Goal: Task Accomplishment & Management: Manage account settings

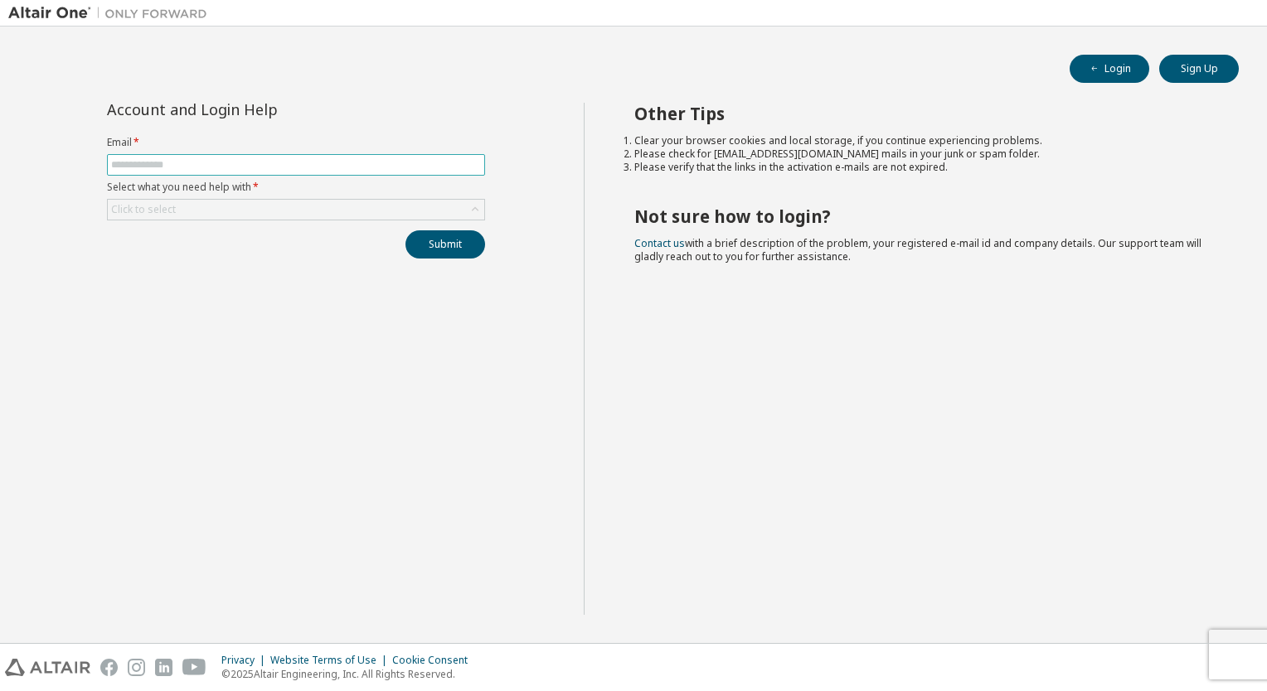
drag, startPoint x: 0, startPoint y: 0, endPoint x: 186, endPoint y: 158, distance: 243.5
click at [186, 158] on input "text" at bounding box center [296, 164] width 370 height 13
type input "**********"
click at [252, 211] on div "Click to select" at bounding box center [296, 210] width 376 height 20
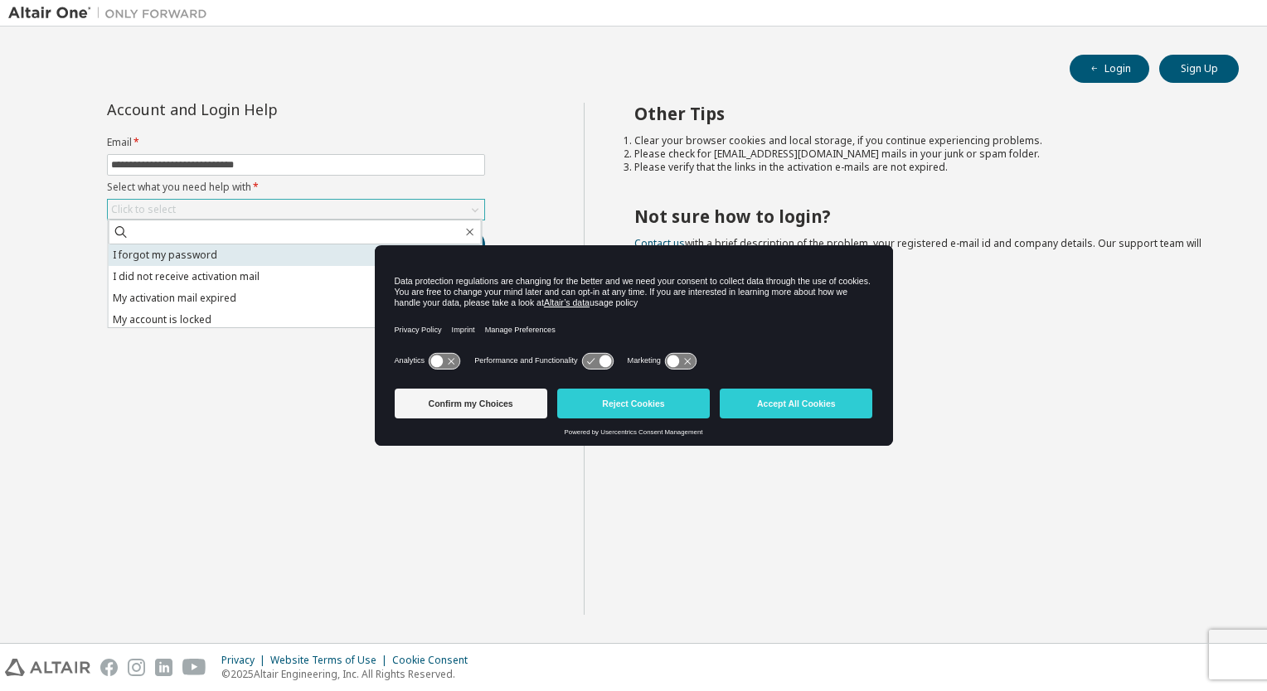
click at [206, 259] on li "I forgot my password" at bounding box center [295, 256] width 373 height 22
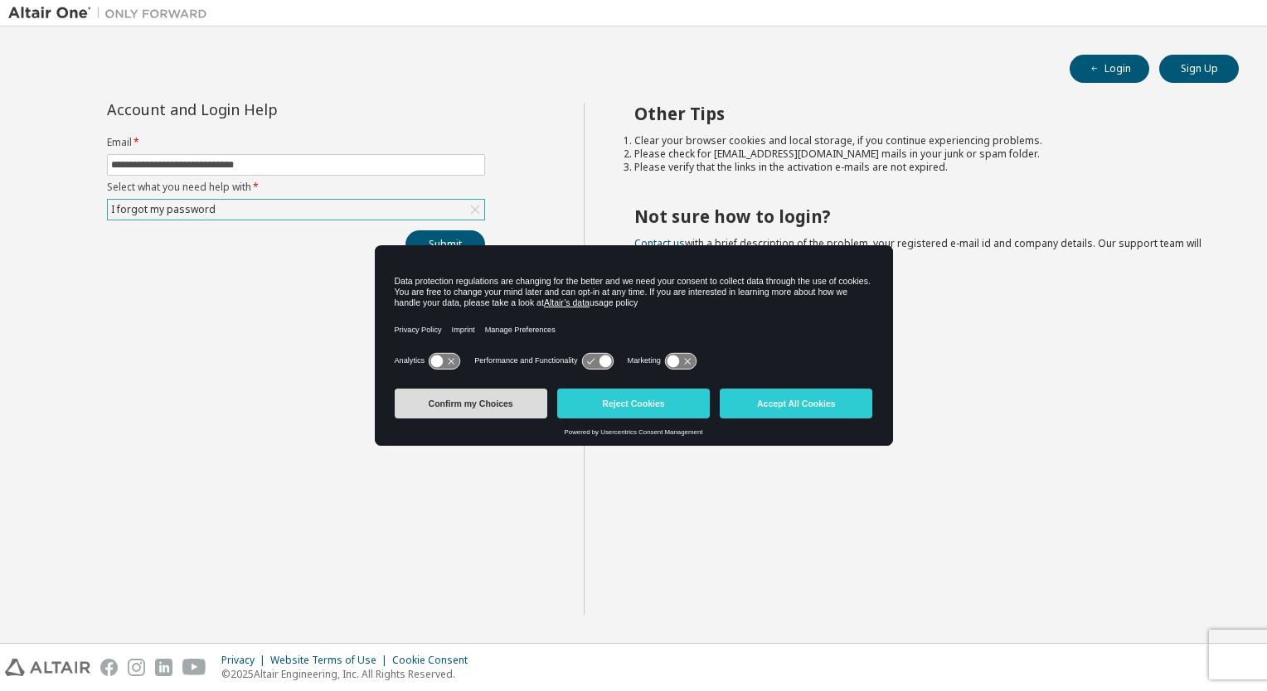
click at [516, 403] on button "Confirm my Choices" at bounding box center [471, 404] width 153 height 30
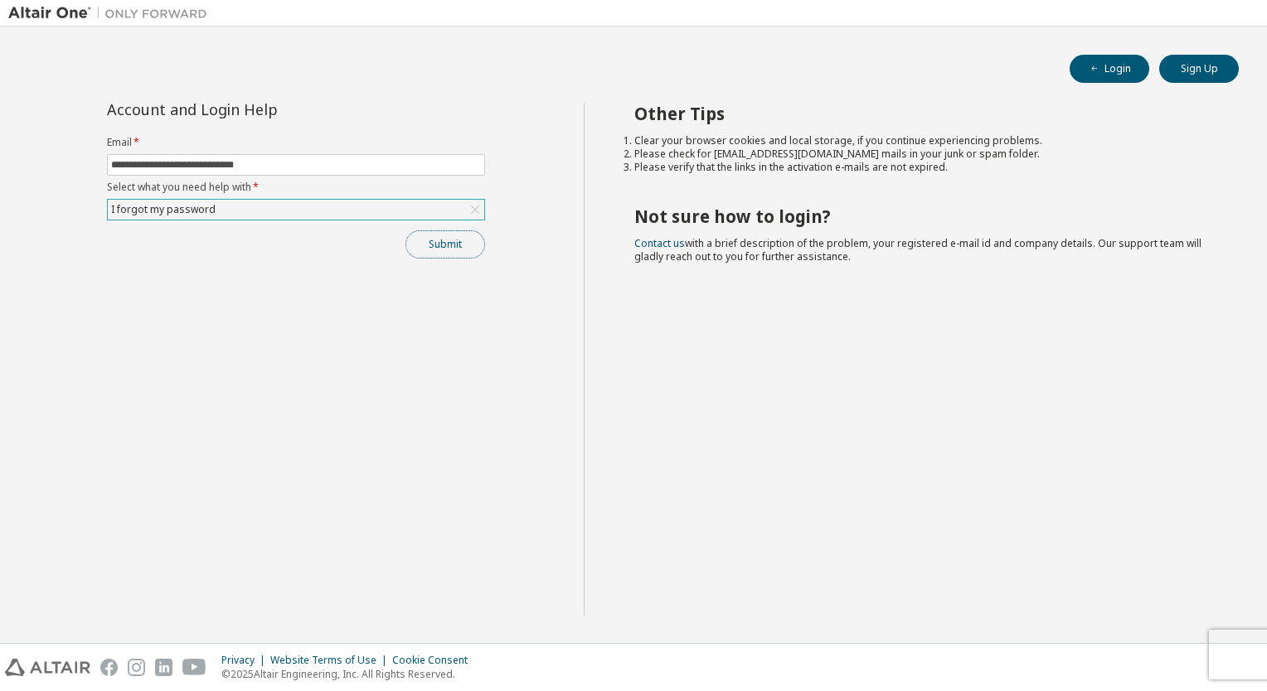
click at [436, 235] on button "Submit" at bounding box center [445, 244] width 80 height 28
click at [449, 248] on button "Submit" at bounding box center [445, 244] width 80 height 28
click at [1241, 660] on div "Privacy Website Terms of Use Cookie Consent © 2025 Altair Engineering, Inc. All…" at bounding box center [633, 667] width 1267 height 47
